Goal: Task Accomplishment & Management: Complete application form

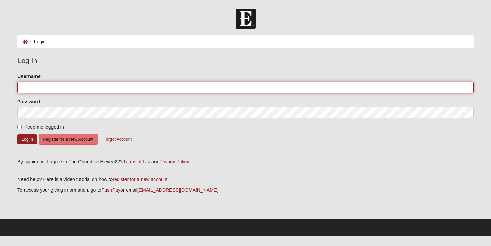
type input "summerann1178"
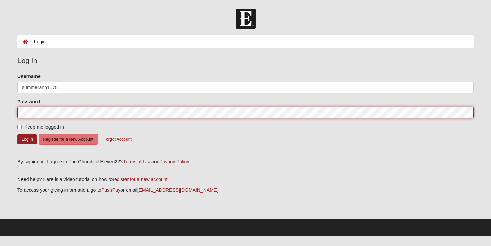
click at [0, 118] on form "Log In Login Login Error Log In Please correct the following: Username summeran…" at bounding box center [245, 123] width 491 height 228
click at [2, 114] on form "Log In Login Login Error Log In Please correct the following: Username summeran…" at bounding box center [245, 123] width 491 height 228
click at [27, 139] on button "Log In" at bounding box center [27, 139] width 20 height 10
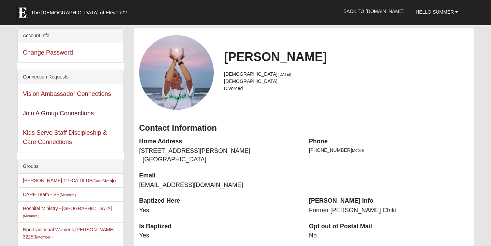
click at [38, 113] on link "Join A Group Connections" at bounding box center [58, 113] width 71 height 7
click at [386, 16] on link "Back to [DOMAIN_NAME]" at bounding box center [373, 11] width 71 height 17
click at [422, 12] on span "Hello Summer" at bounding box center [434, 11] width 38 height 5
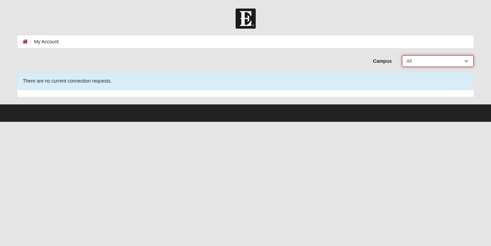
select select "3"
